Goal: Navigation & Orientation: Find specific page/section

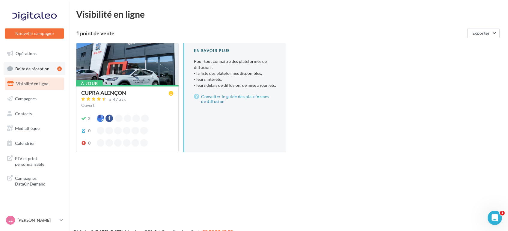
click at [37, 71] on span "Boîte de réception" at bounding box center [32, 68] width 34 height 5
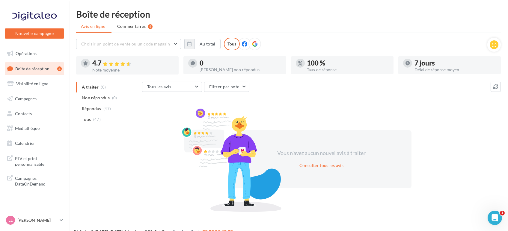
click at [28, 54] on span "Opérations" at bounding box center [26, 53] width 21 height 5
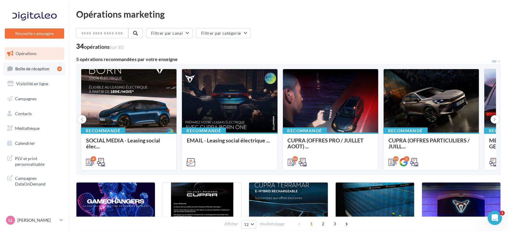
click at [34, 69] on span "Boîte de réception" at bounding box center [32, 68] width 34 height 5
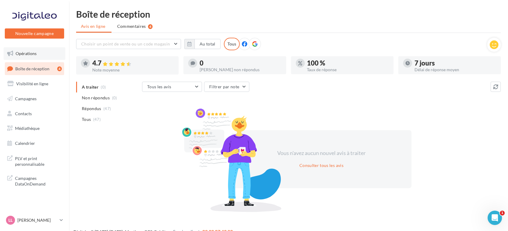
click at [28, 50] on link "Opérations" at bounding box center [35, 53] width 62 height 13
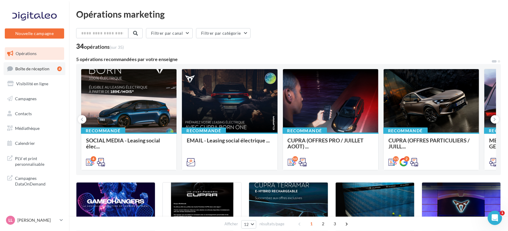
click at [25, 64] on link "Boîte de réception 4" at bounding box center [35, 68] width 62 height 13
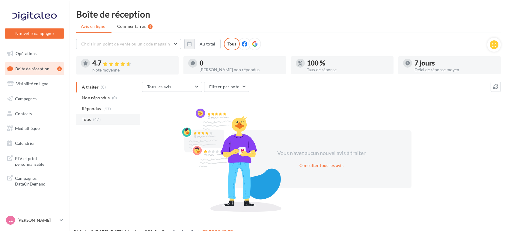
click at [85, 122] on span "Tous" at bounding box center [86, 120] width 9 height 6
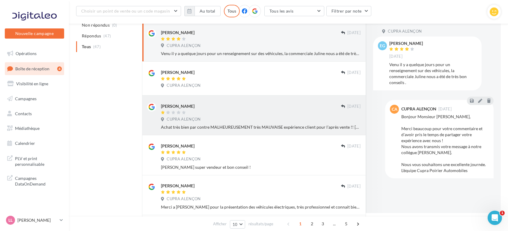
scroll to position [67, 0]
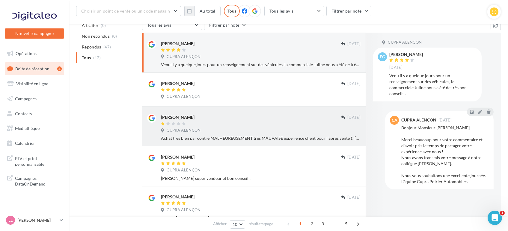
click at [230, 125] on div at bounding box center [251, 124] width 180 height 5
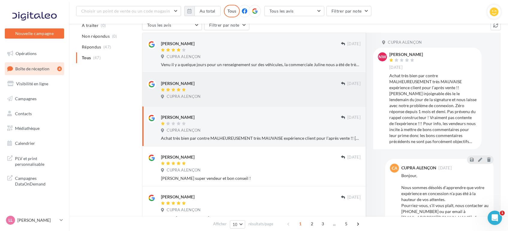
click at [220, 89] on div at bounding box center [251, 90] width 180 height 5
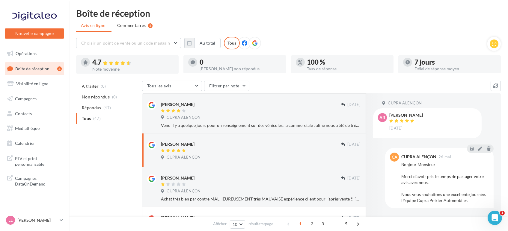
scroll to position [0, 0]
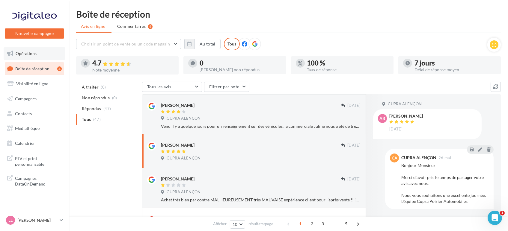
click at [29, 53] on span "Opérations" at bounding box center [26, 53] width 21 height 5
